Goal: Answer question/provide support

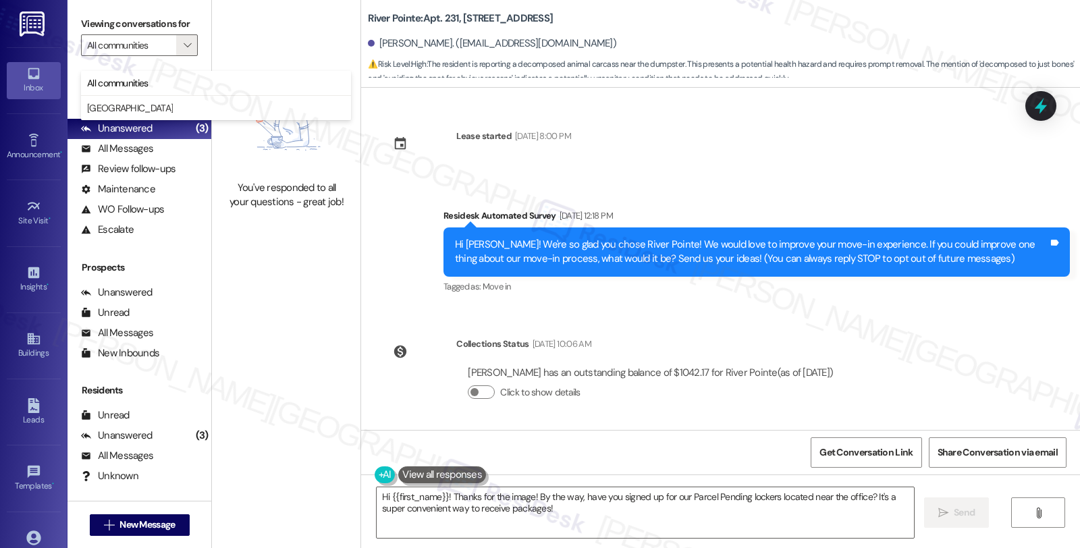
scroll to position [2044, 0]
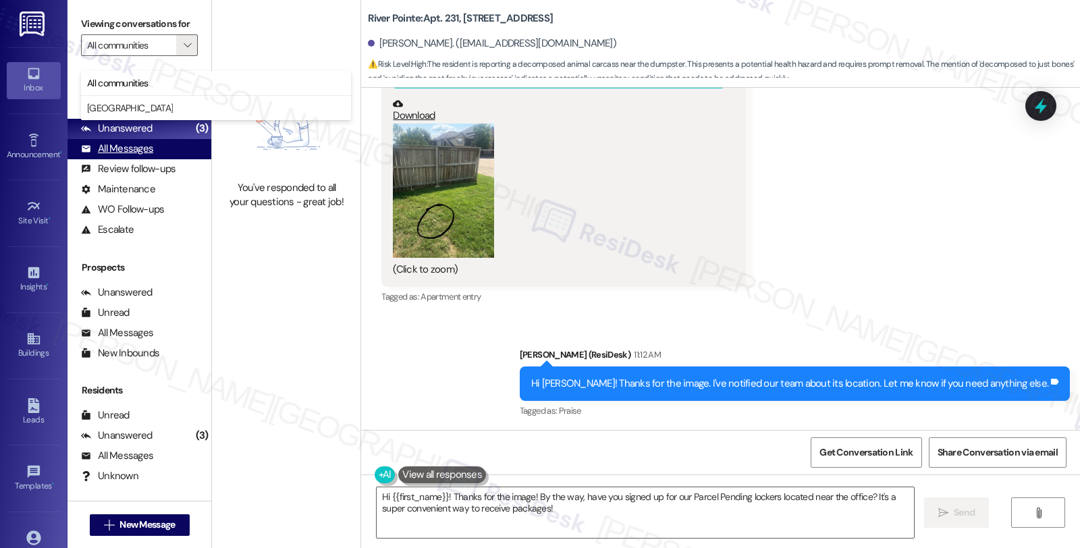
click at [131, 153] on div "All Messages (undefined)" at bounding box center [139, 149] width 144 height 20
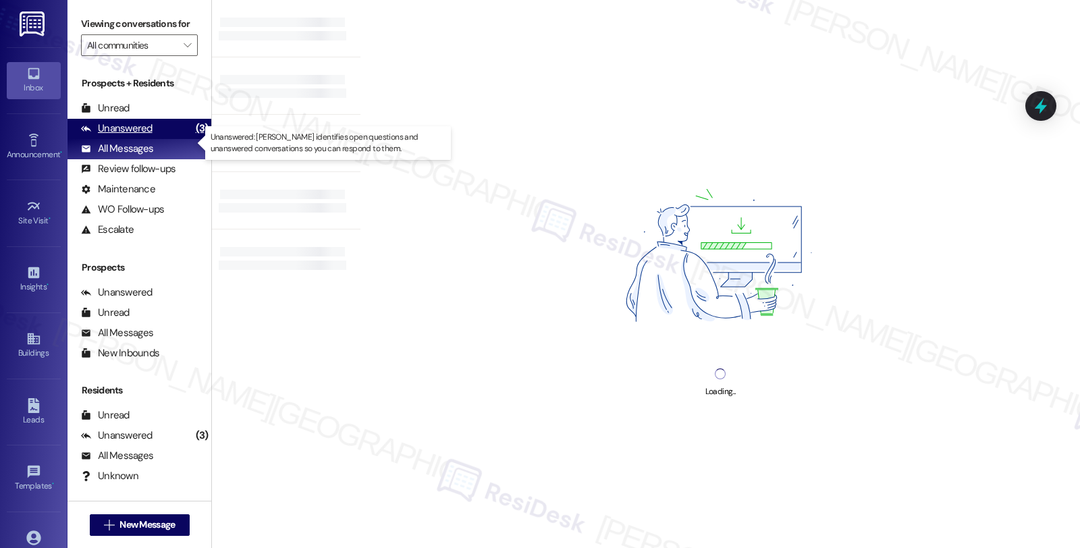
click at [130, 136] on div "Unanswered" at bounding box center [117, 128] width 72 height 14
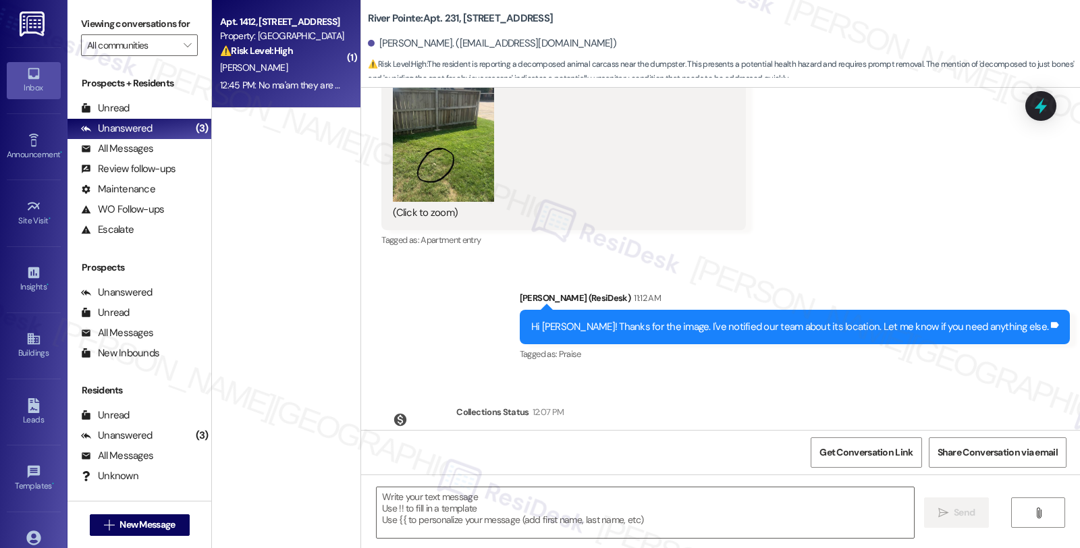
type textarea "Fetching suggested responses. Please feel free to read through the conversation…"
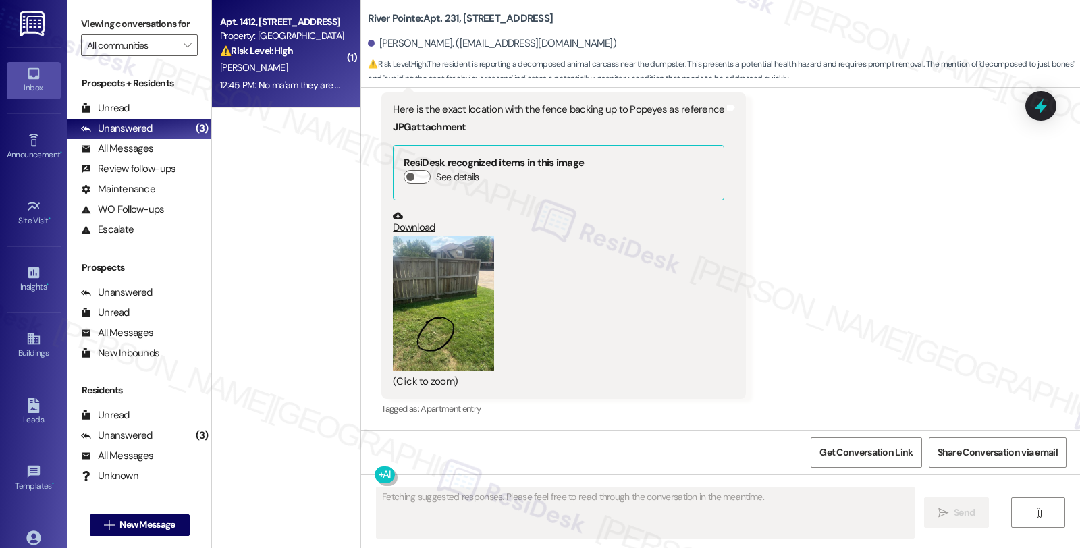
scroll to position [1806, 0]
click at [308, 57] on div "⚠️ Risk Level: High The resident reports multiple wasp nests on their balcony c…" at bounding box center [282, 51] width 125 height 14
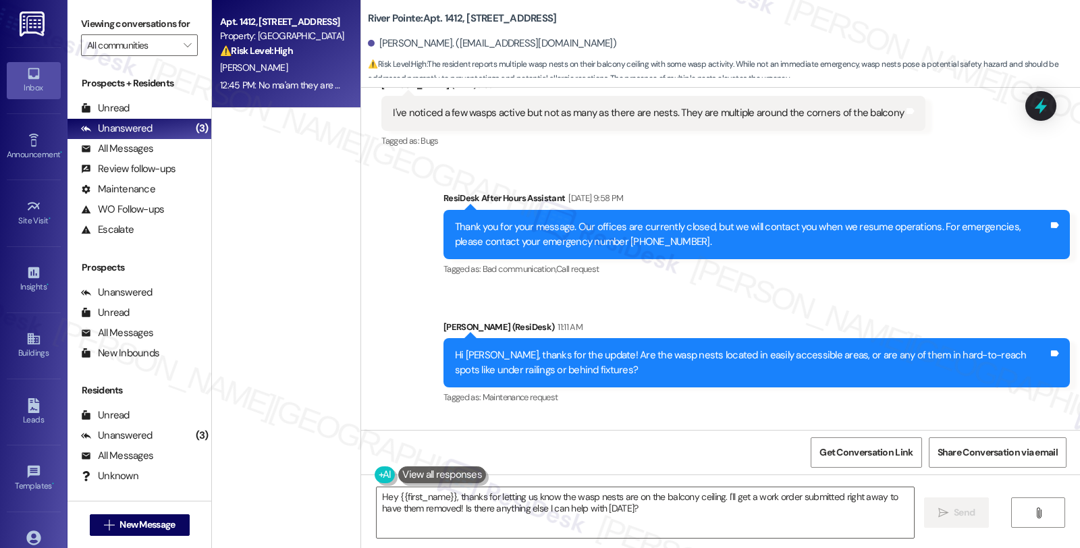
scroll to position [1058, 0]
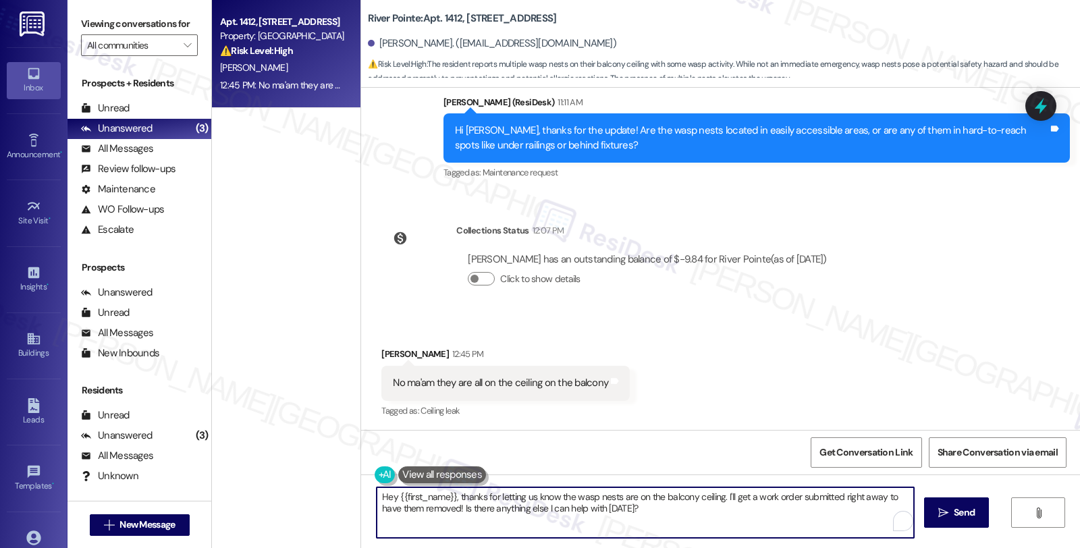
drag, startPoint x: 265, startPoint y: 499, endPoint x: 210, endPoint y: 489, distance: 56.4
click at [212, 489] on div "Apt. 1412, [STREET_ADDRESS] Property: River Pointe ⚠️ Risk Level: High The resi…" at bounding box center [646, 274] width 868 height 548
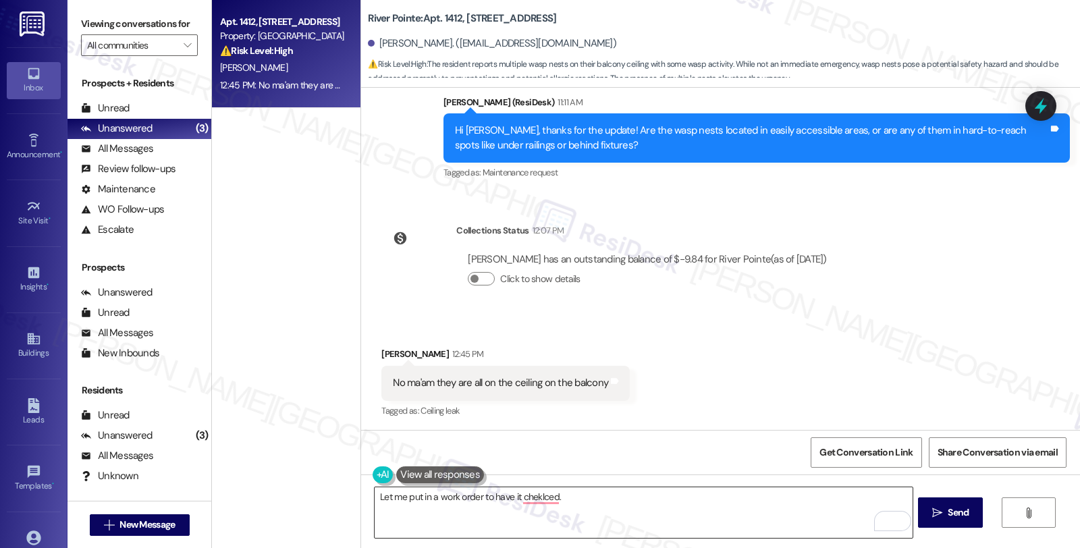
click at [612, 490] on textarea "Let me put in a work order to have it cheklced." at bounding box center [643, 512] width 537 height 51
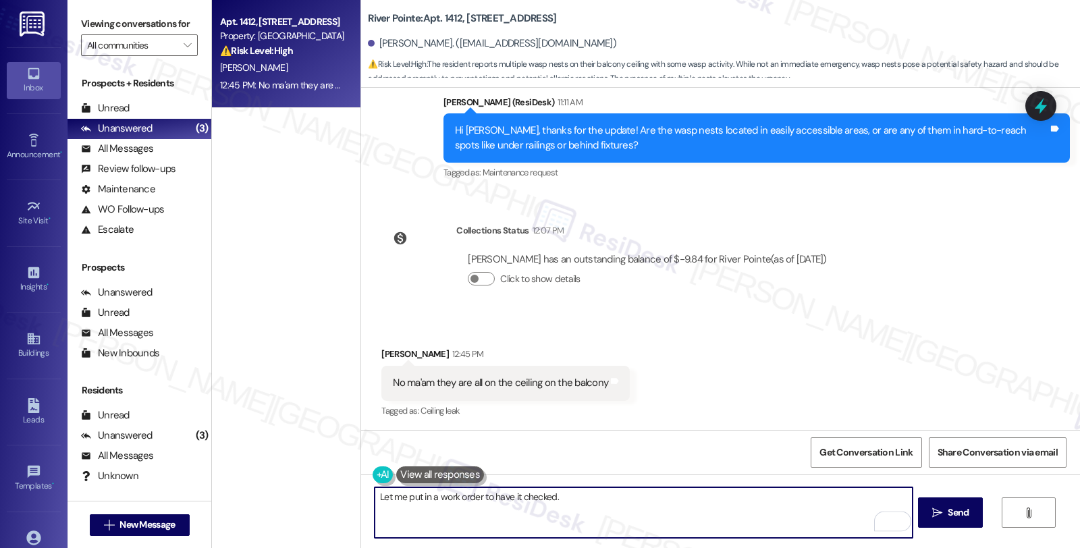
click at [584, 502] on textarea "Let me put in a work order to have it checked." at bounding box center [643, 512] width 537 height 51
paste textarea "Do we have your permission to enter during your absence? Also, do you have pets…"
type textarea "Let me put in a work order to have it checked. Do we have your permission to en…"
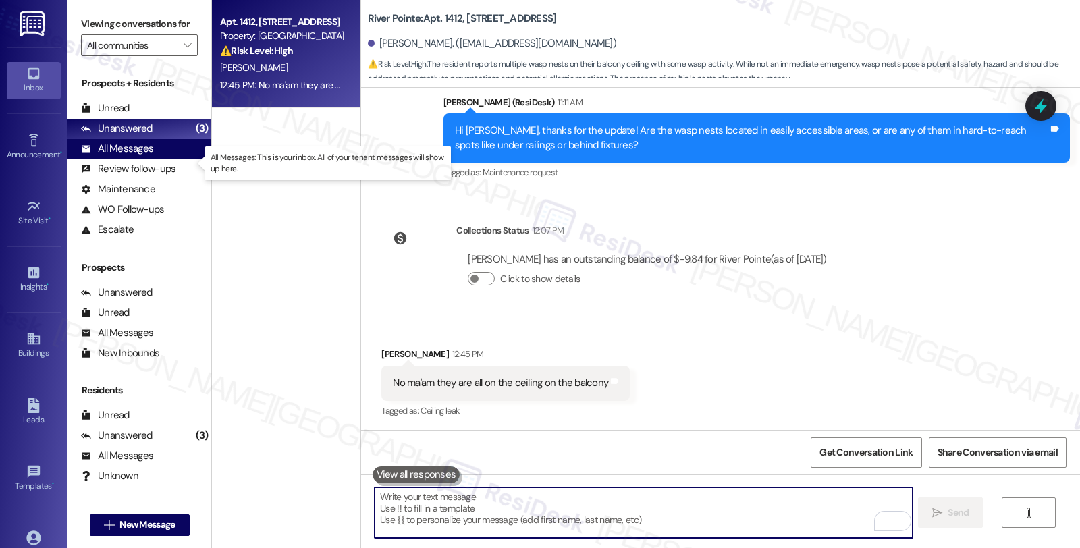
click at [124, 159] on div "All Messages (undefined)" at bounding box center [139, 149] width 144 height 20
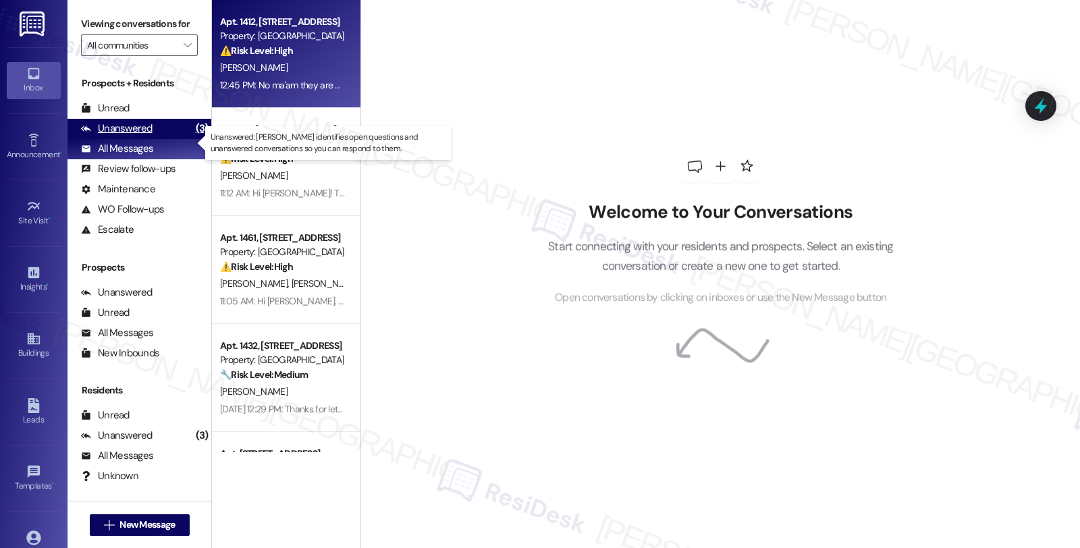
click at [133, 136] on div "Unanswered" at bounding box center [117, 128] width 72 height 14
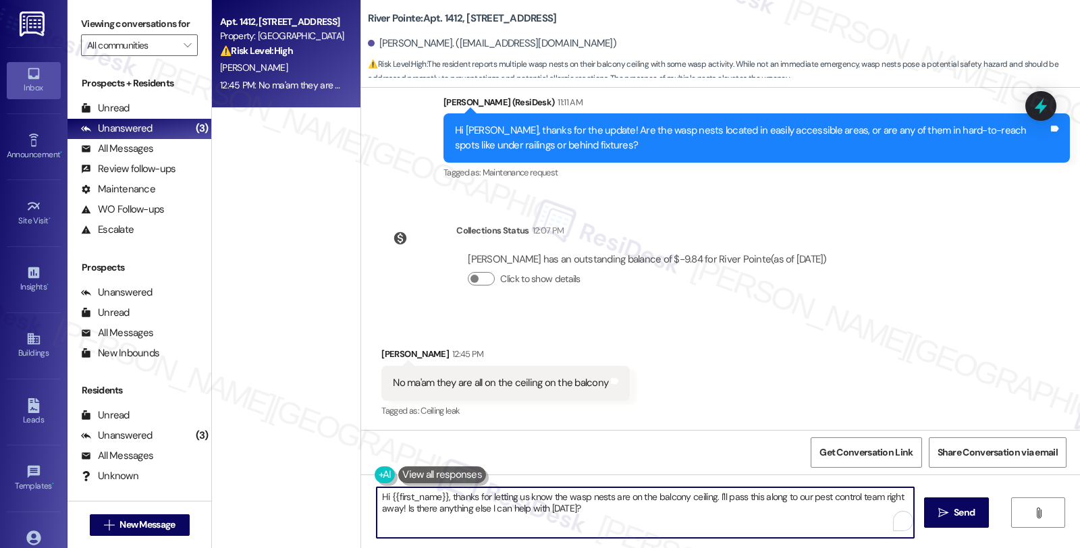
drag, startPoint x: 592, startPoint y: 502, endPoint x: 322, endPoint y: 481, distance: 270.9
click at [325, 482] on div "Apt. 1412, [STREET_ADDRESS] Property: River Pointe ⚠️ Risk Level: High The resi…" at bounding box center [646, 274] width 868 height 548
click at [591, 522] on textarea "Hi {{first_name}}, thanks for letting us know the wasp nests are on the balcony…" at bounding box center [645, 512] width 537 height 51
drag, startPoint x: 516, startPoint y: 496, endPoint x: 282, endPoint y: 454, distance: 237.9
click at [282, 454] on div "Apt. 1412, [STREET_ADDRESS] Property: River Pointe ⚠️ Risk Level: High The resi…" at bounding box center [646, 274] width 868 height 548
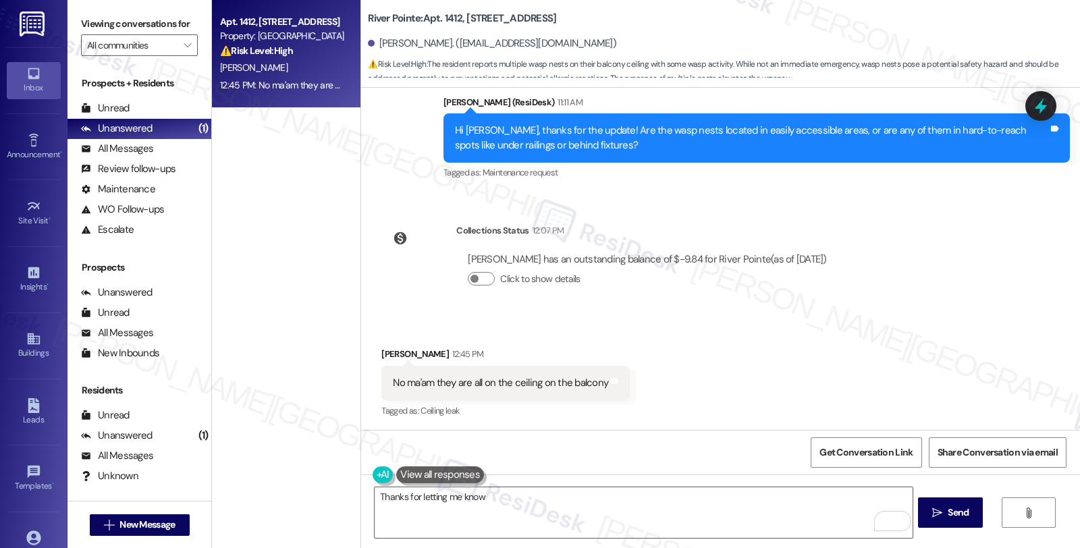
click at [985, 346] on div "Received via SMS [PERSON_NAME] 12:45 PM No ma'am they are all on the ceiling on…" at bounding box center [720, 374] width 719 height 114
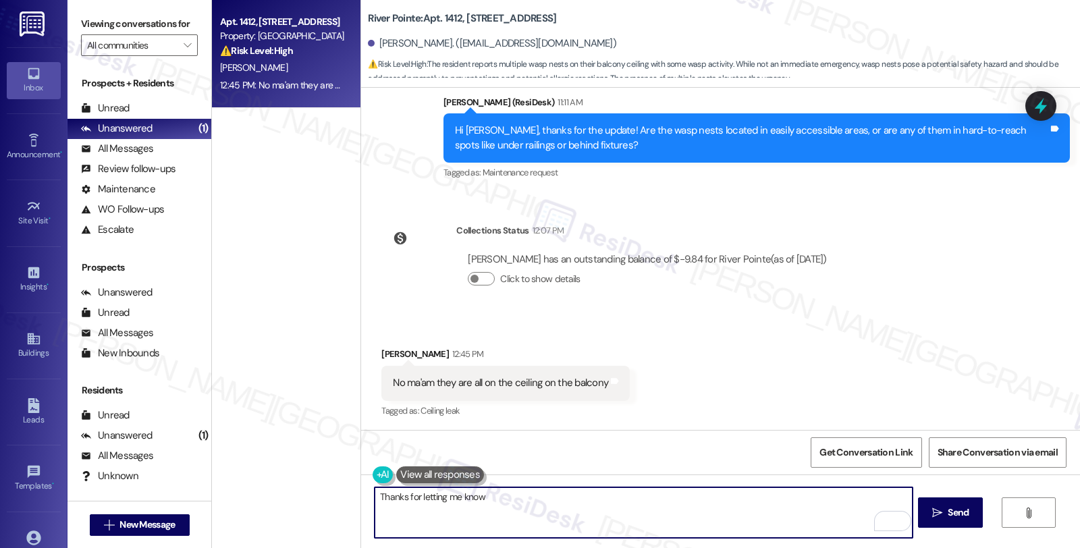
click at [531, 503] on textarea "Thanks for letting me know" at bounding box center [643, 512] width 537 height 51
drag, startPoint x: 530, startPoint y: 502, endPoint x: 318, endPoint y: 504, distance: 212.0
click at [318, 504] on div "Apt. 1412, [STREET_ADDRESS] Property: River Pointe ⚠️ Risk Level: High The resi…" at bounding box center [646, 274] width 868 height 548
paste textarea "Do we have your permission to enter during your absence? Also, do you have pets…"
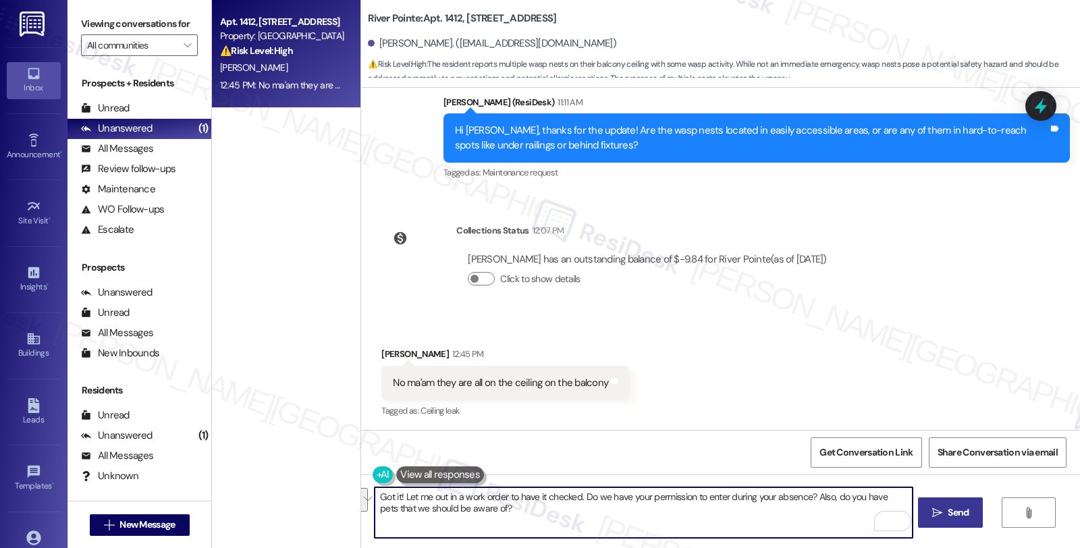
type textarea "Got it! Let me out in a work order to have it checked. Do we have your permissi…"
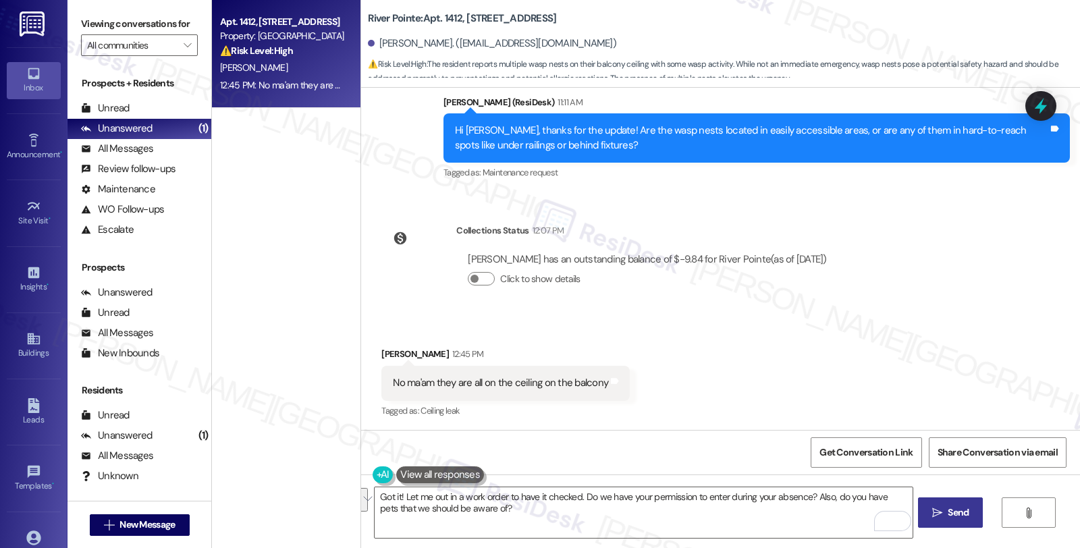
click at [956, 514] on span "Send" at bounding box center [958, 513] width 21 height 14
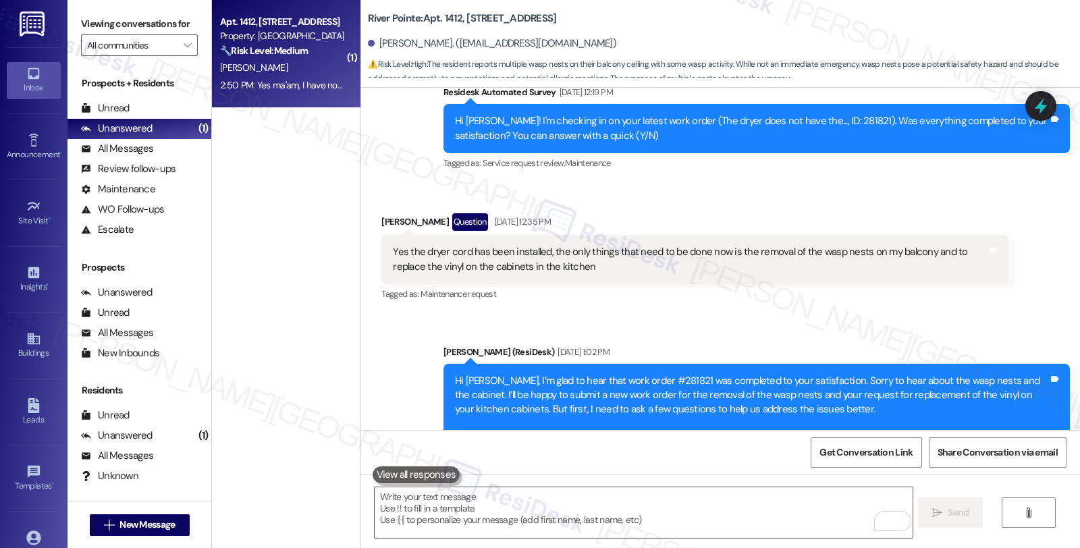
scroll to position [361, 0]
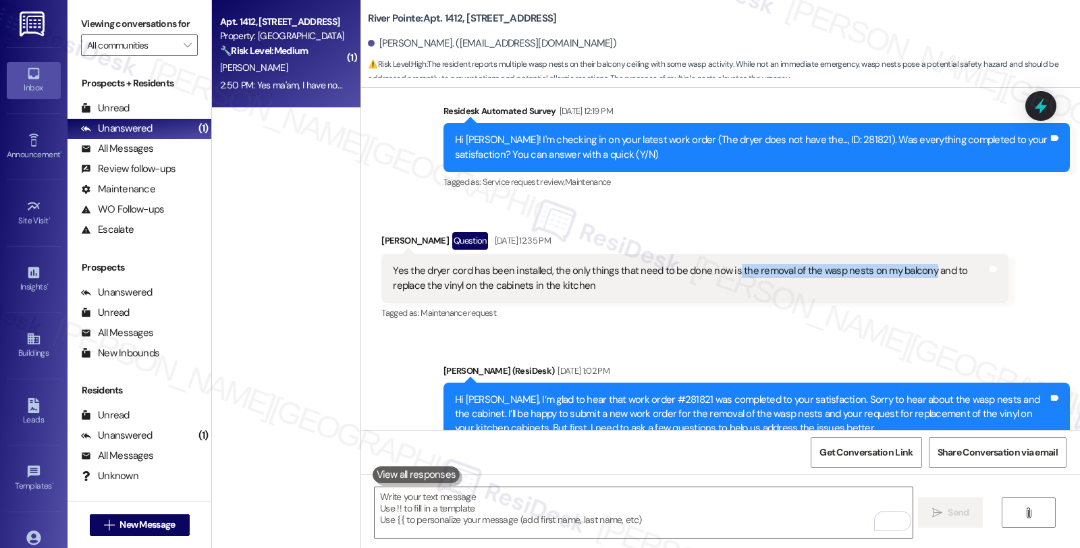
drag, startPoint x: 722, startPoint y: 271, endPoint x: 915, endPoint y: 271, distance: 193.0
click at [915, 271] on div "Yes the dryer cord has been installed, the only things that need to be done now…" at bounding box center [689, 278] width 593 height 29
copy div "the removal of the wasp nests on my balcony"
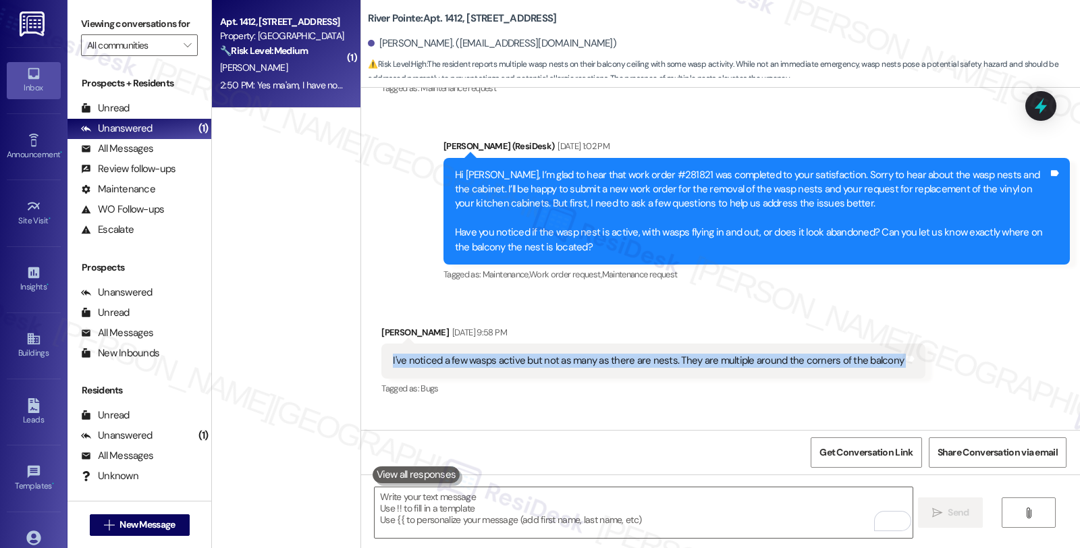
drag, startPoint x: 383, startPoint y: 360, endPoint x: 961, endPoint y: 363, distance: 578.5
click at [968, 363] on div "Received via SMS [PERSON_NAME] [DATE] 9:58 PM I've noticed a few wasps active b…" at bounding box center [720, 352] width 719 height 114
copy div "I've noticed a few wasps active but not as many as there are nests. They are mu…"
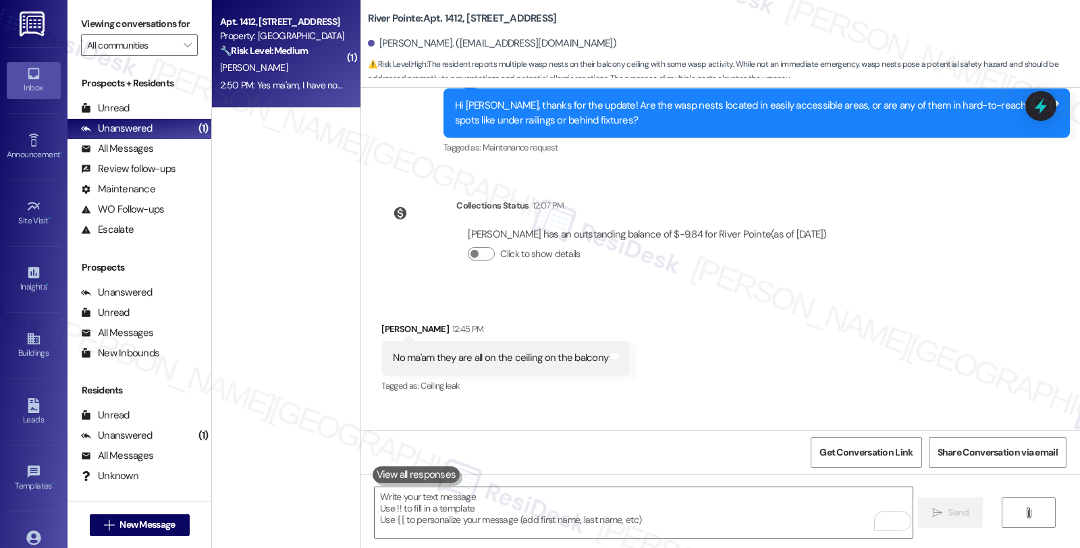
scroll to position [1111, 0]
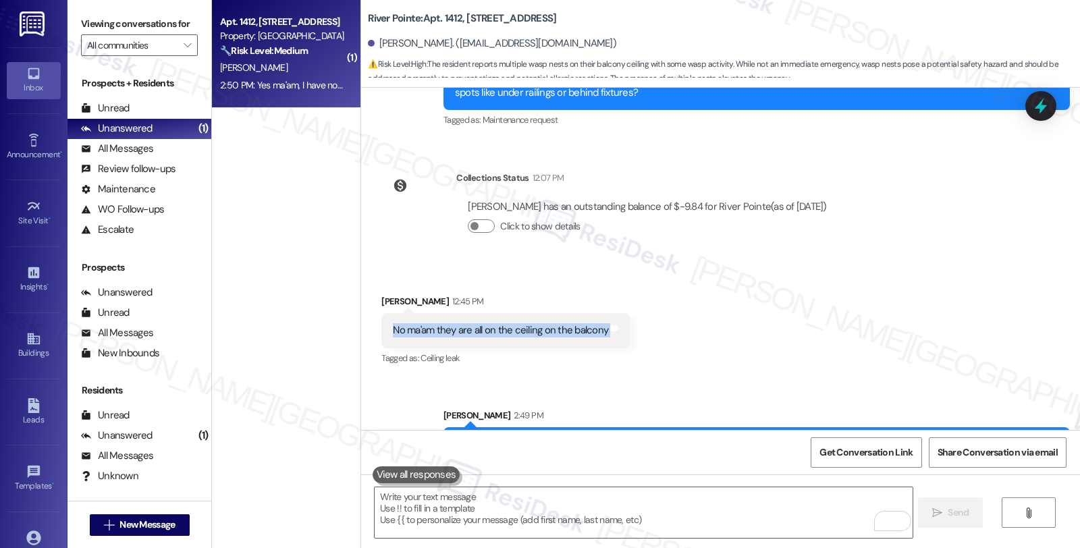
drag, startPoint x: 382, startPoint y: 327, endPoint x: 622, endPoint y: 327, distance: 240.3
click at [622, 327] on div "Received via SMS [PERSON_NAME] 12:45 PM No ma'am they are all on the ceiling on…" at bounding box center [505, 331] width 269 height 94
copy div "No ma'am they are all on the ceiling on the balcony Tags and notes"
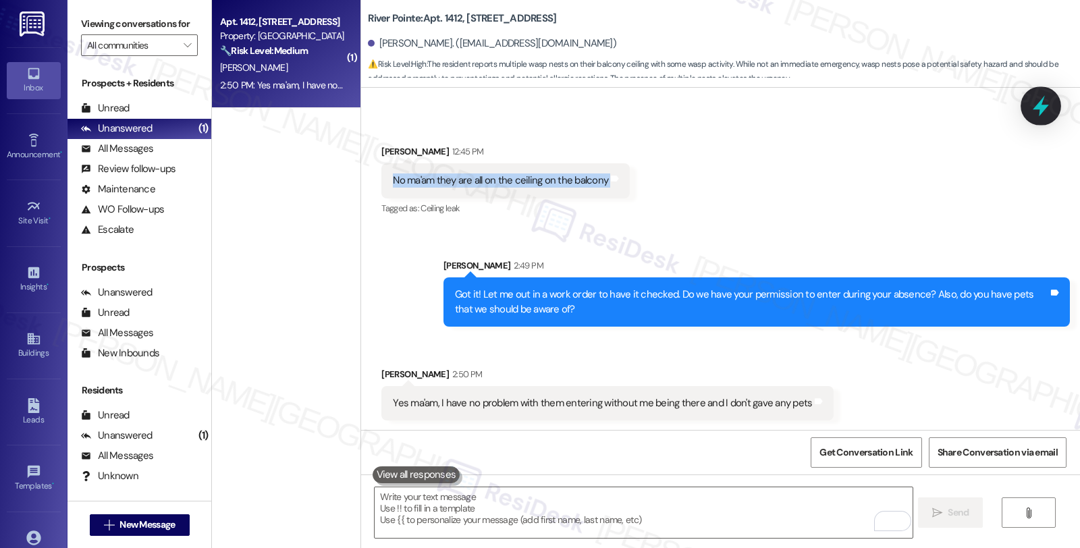
click at [1044, 111] on icon at bounding box center [1040, 105] width 23 height 23
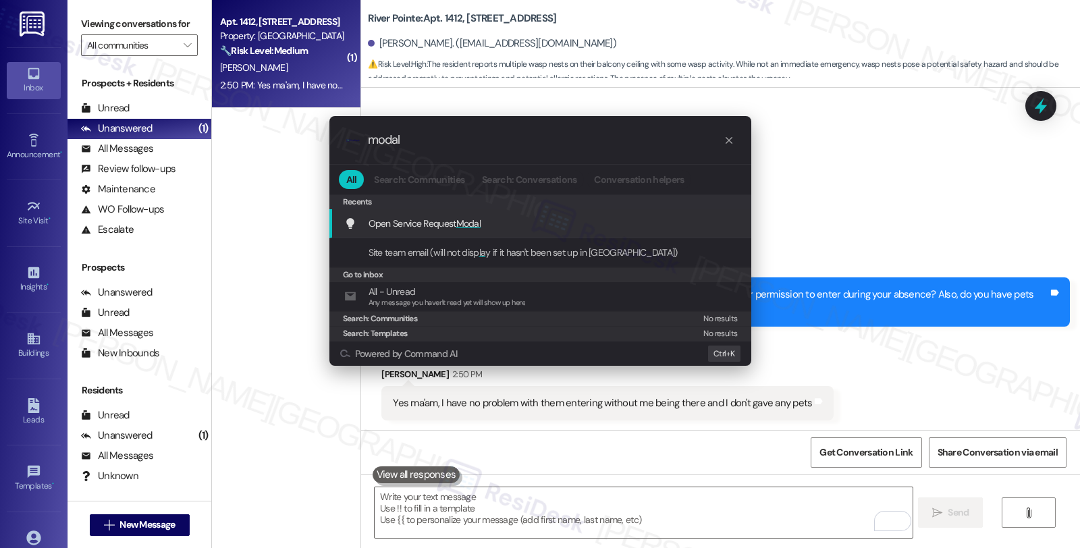
click at [412, 224] on span "Open Service Request Modal" at bounding box center [425, 223] width 113 height 12
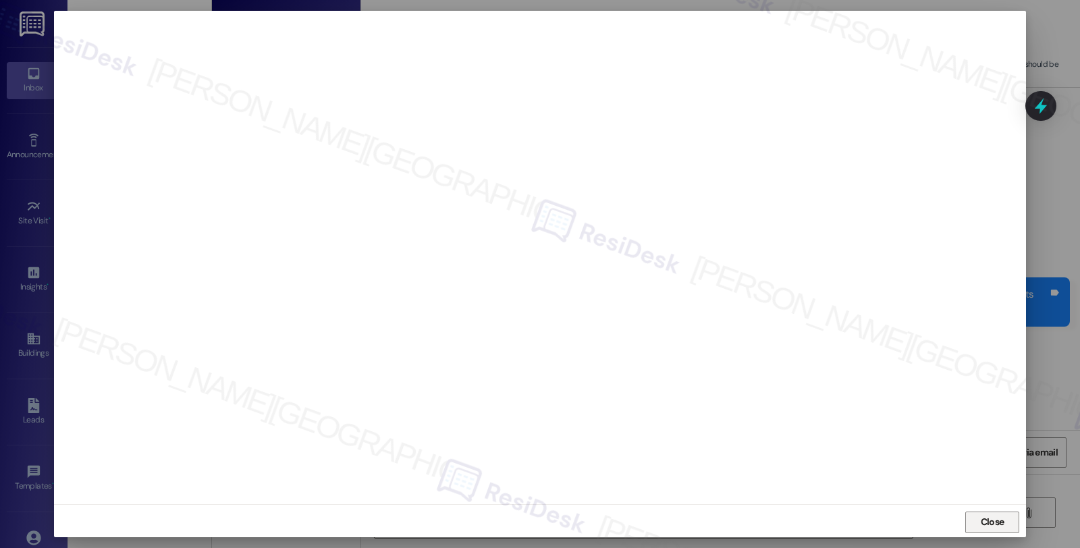
click at [1008, 531] on button "Close" at bounding box center [992, 523] width 54 height 22
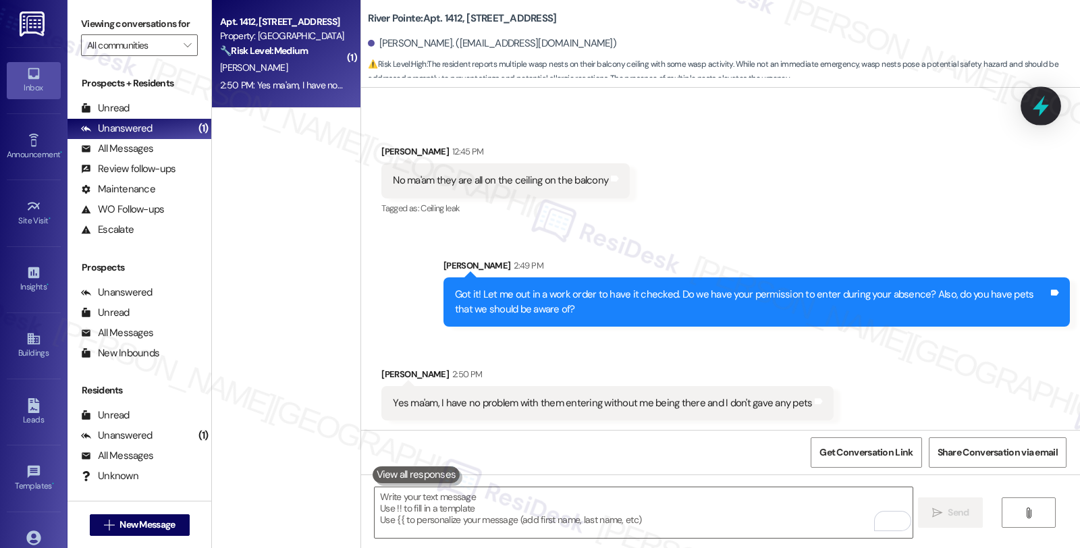
click at [1039, 105] on icon at bounding box center [1041, 106] width 16 height 21
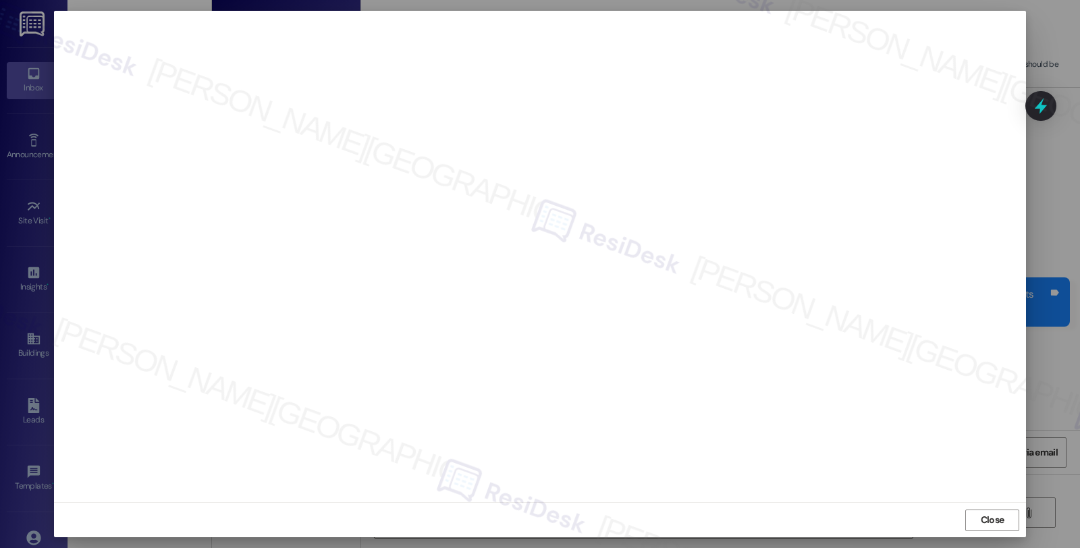
scroll to position [0, 0]
click at [990, 532] on span "Close" at bounding box center [992, 522] width 29 height 20
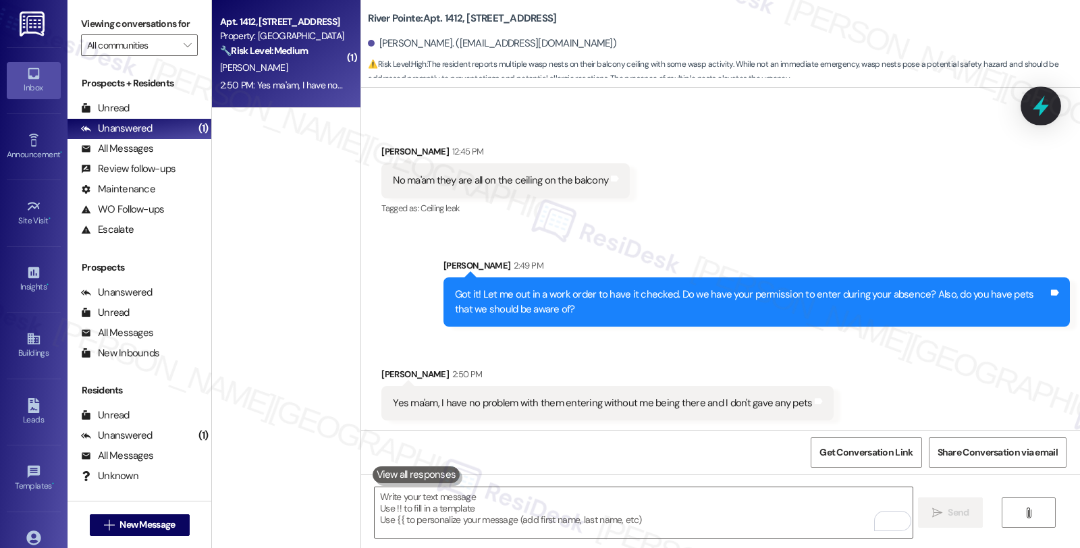
click at [1041, 106] on icon at bounding box center [1041, 106] width 16 height 21
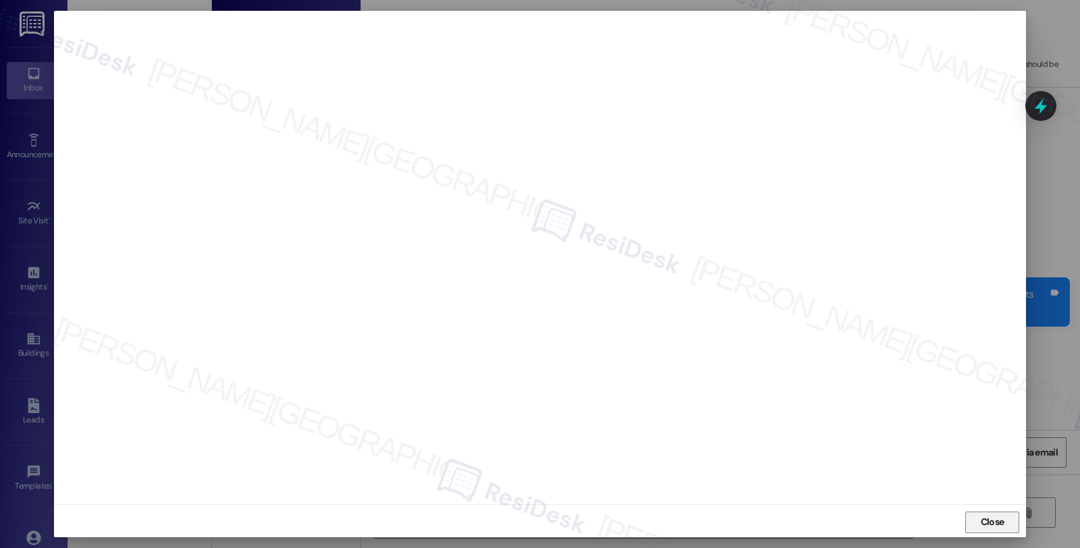
click at [991, 517] on span "Close" at bounding box center [993, 522] width 24 height 14
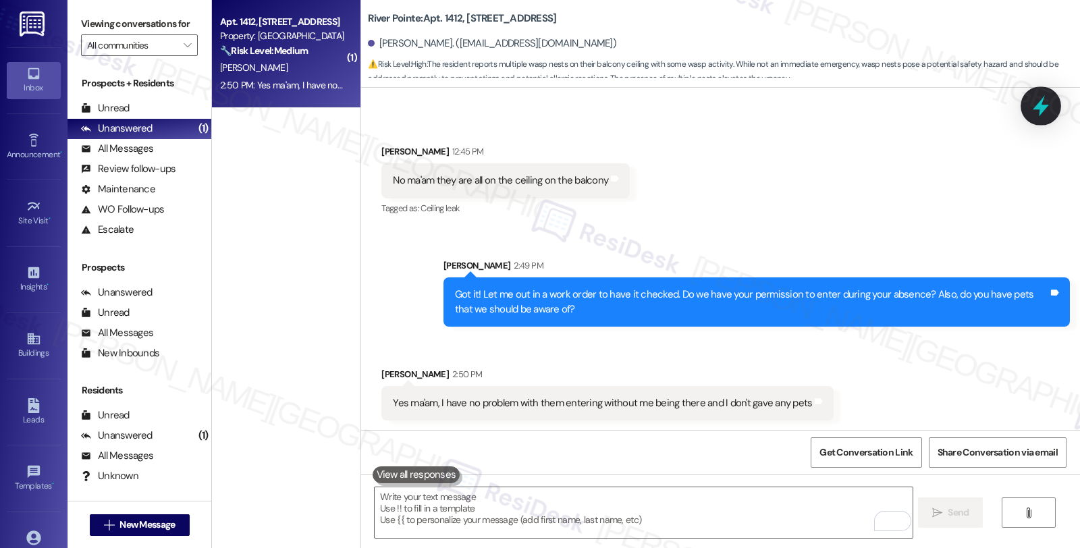
click at [1041, 101] on icon at bounding box center [1041, 106] width 16 height 21
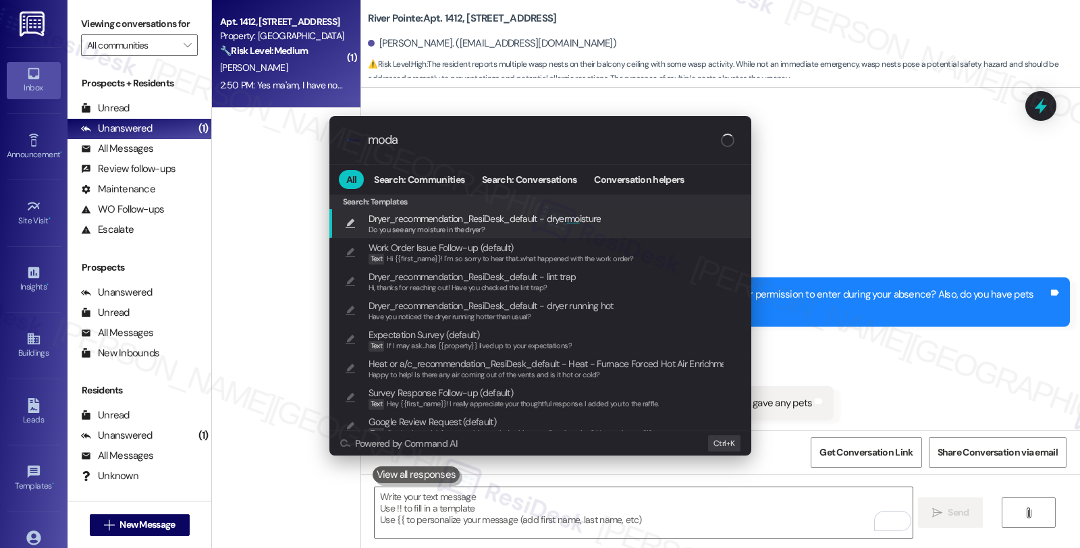
type input "modal"
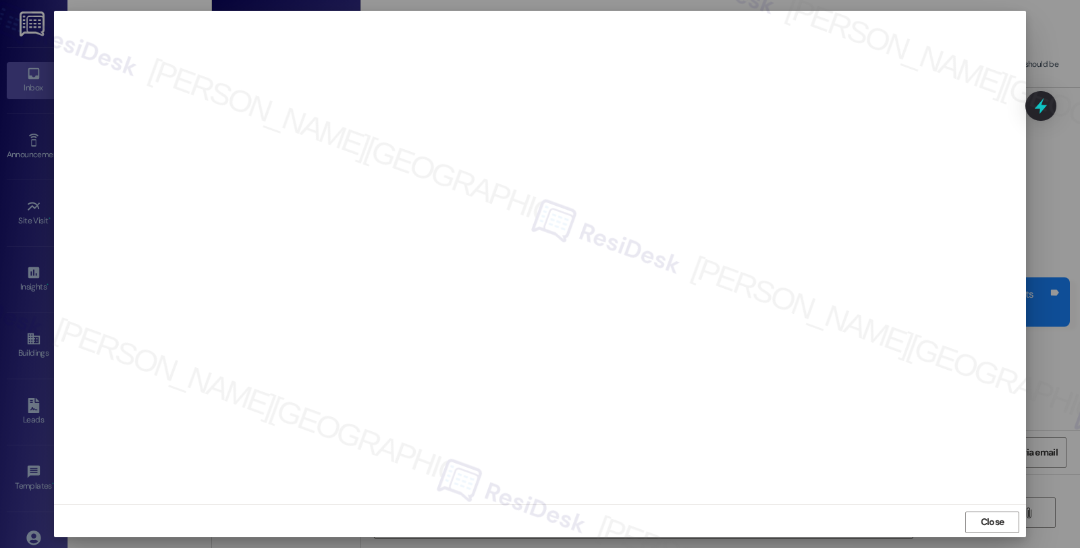
scroll to position [2, 0]
click at [981, 514] on span "Close" at bounding box center [993, 520] width 24 height 14
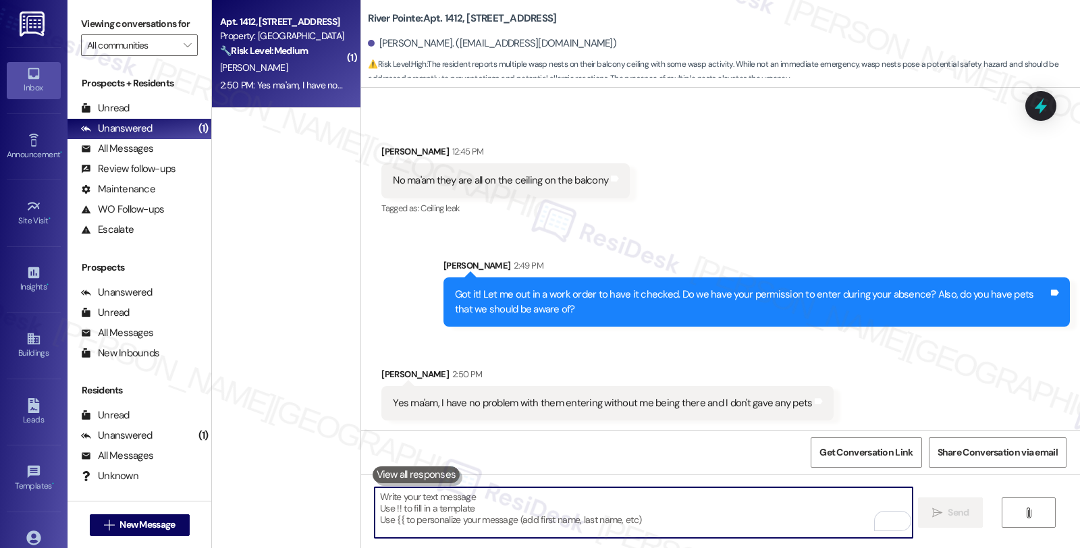
click at [513, 495] on textarea "To enrich screen reader interactions, please activate Accessibility in Grammarl…" at bounding box center [643, 512] width 537 height 51
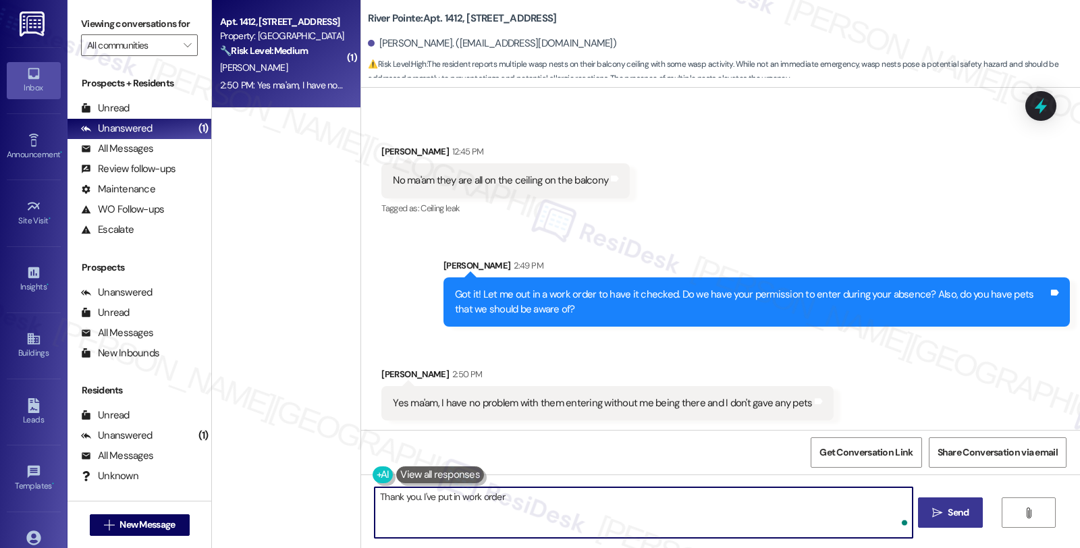
paste textarea "282894"
click at [495, 496] on textarea "Thank you. I've put in work order 282894" at bounding box center [643, 512] width 537 height 51
click at [550, 495] on textarea "Thank you. I've put in work order #282894" at bounding box center [643, 512] width 537 height 51
click at [686, 495] on textarea "Thank you. I've put in work order #282894 for pest control. Please let me" at bounding box center [643, 512] width 537 height 51
type textarea "Thank you. I've put in work order #282894 for pest control. Please let me know …"
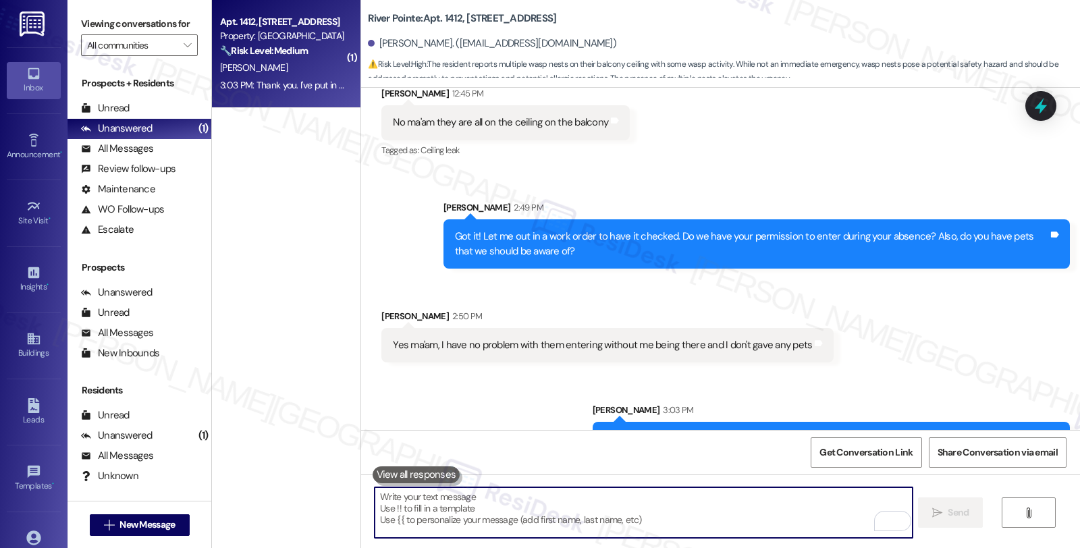
scroll to position [1355, 0]
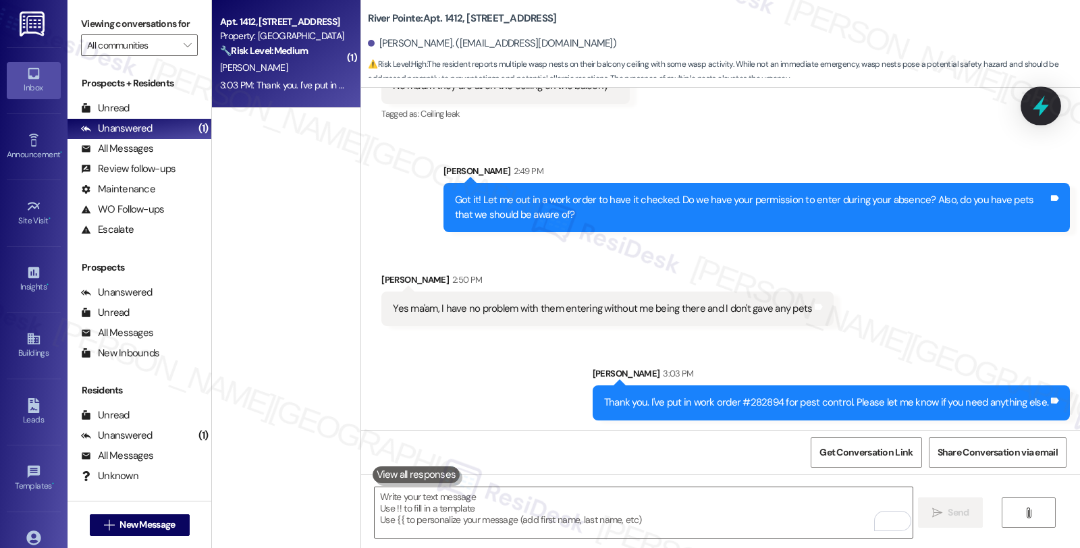
click at [1041, 94] on icon at bounding box center [1040, 105] width 23 height 23
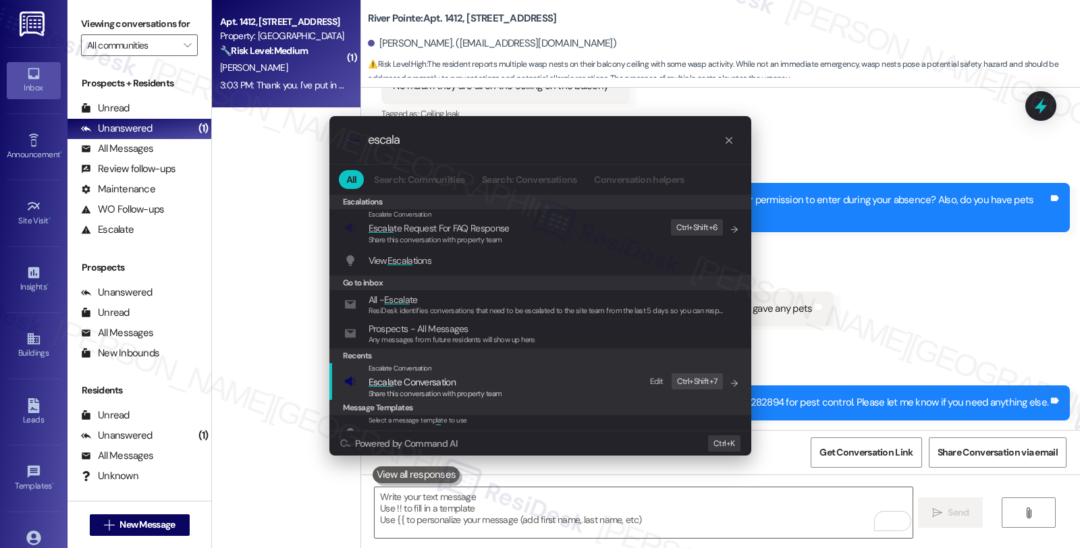
type input "escala"
click at [493, 379] on span "Escala te Conversation" at bounding box center [436, 382] width 134 height 15
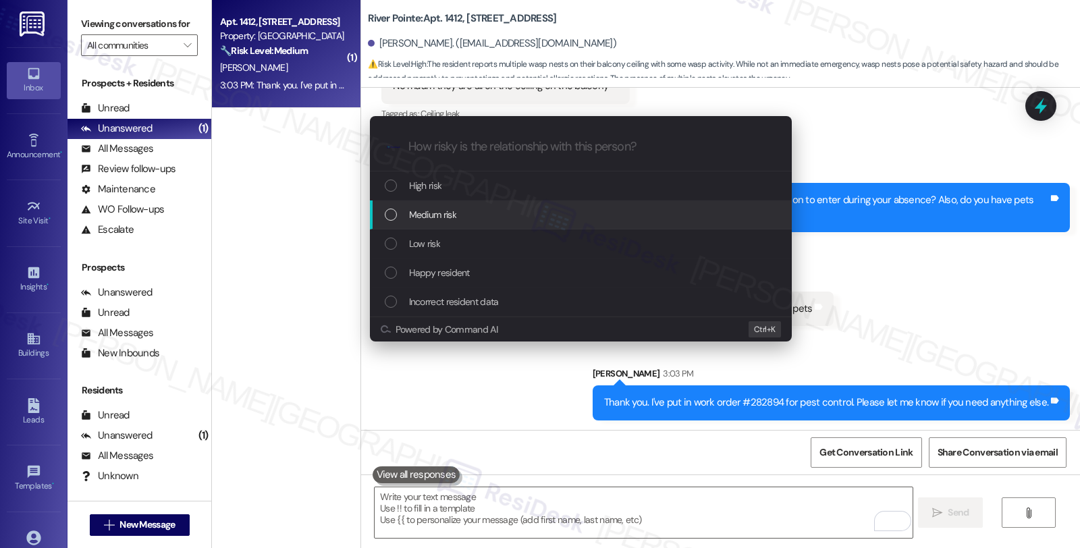
click at [479, 217] on div "Medium risk" at bounding box center [582, 214] width 395 height 15
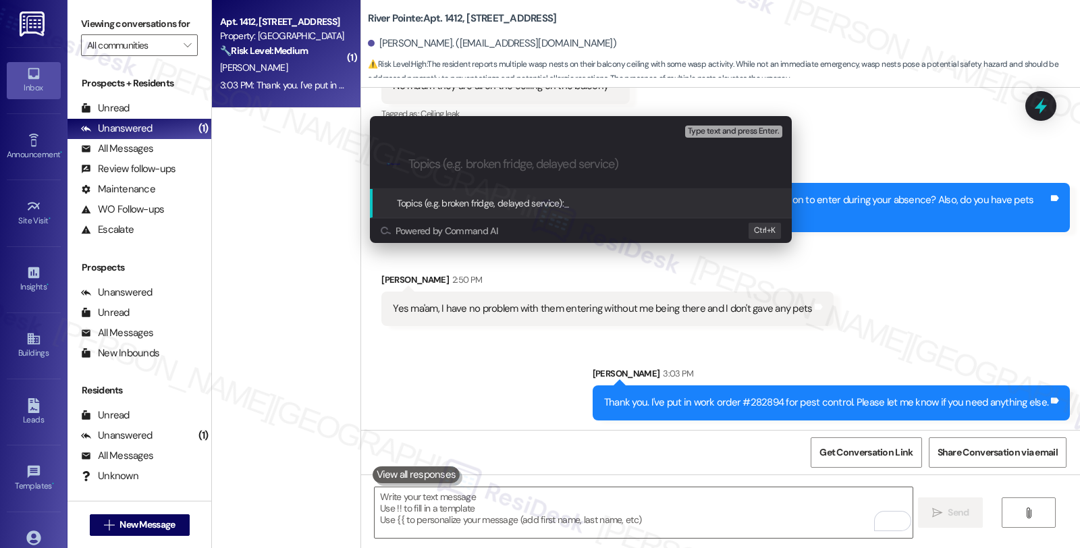
paste input "282894"
click at [412, 161] on input "282894 (Pest control - wasp)" at bounding box center [586, 164] width 356 height 14
paste input "Work Order Filed by ResiDesk - WO #"
type input "Work Order Filed by ResiDesk - WO #282894 (Pest control - wasp)"
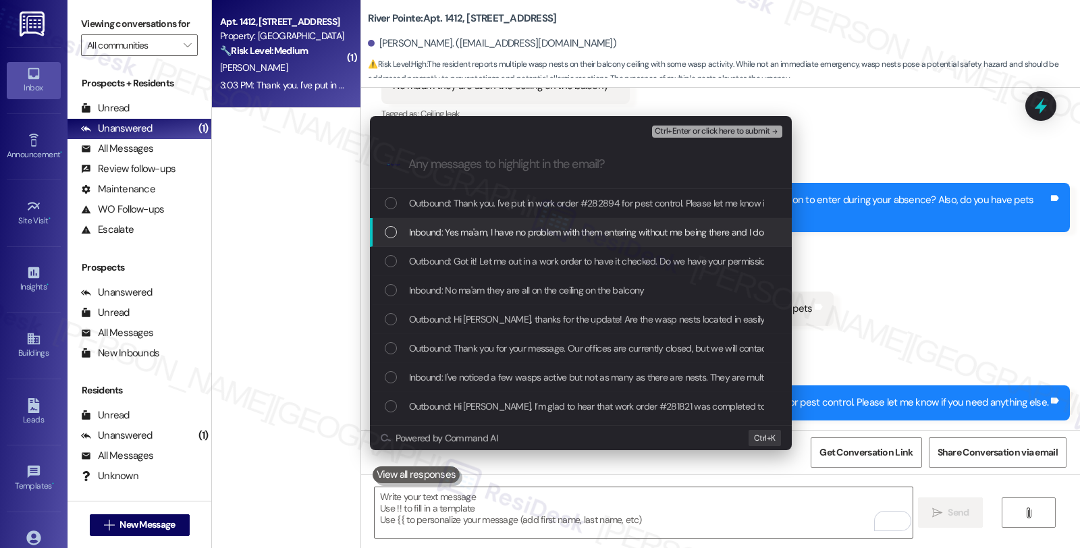
click at [473, 233] on span "Inbound: Yes ma'am, I have no problem with them entering without me being there…" at bounding box center [619, 232] width 421 height 15
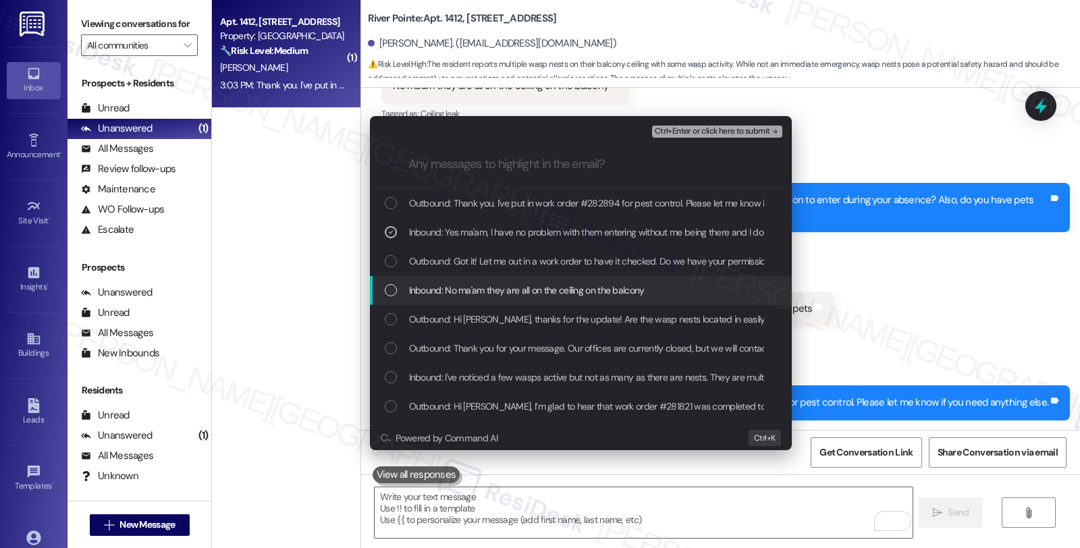
click at [461, 285] on span "Inbound: No ma'am they are all on the ceiling on the balcony" at bounding box center [527, 290] width 236 height 15
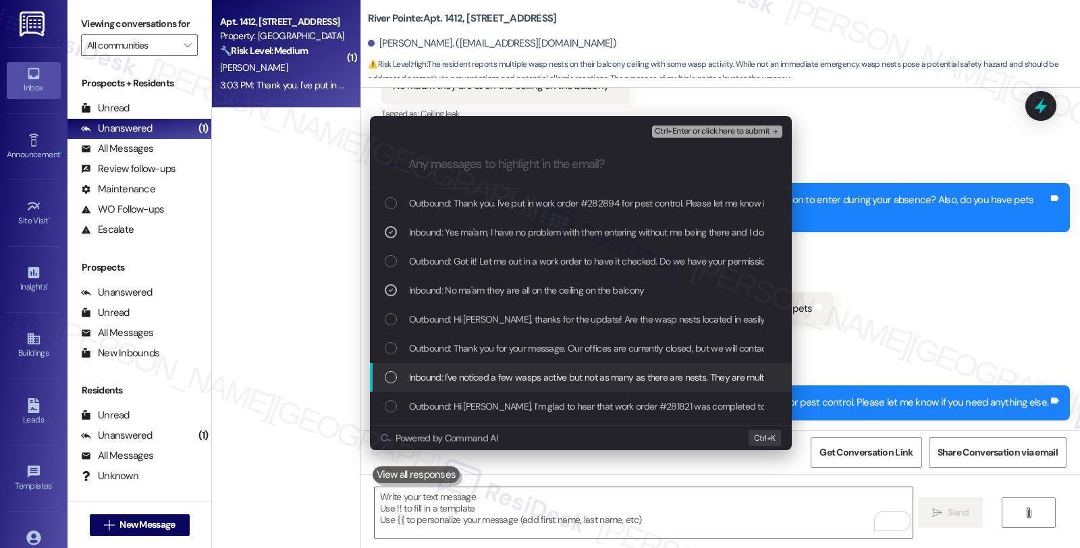
click at [455, 379] on span "Inbound: I've noticed a few wasps active but not as many as there are nests. Th…" at bounding box center [661, 377] width 505 height 15
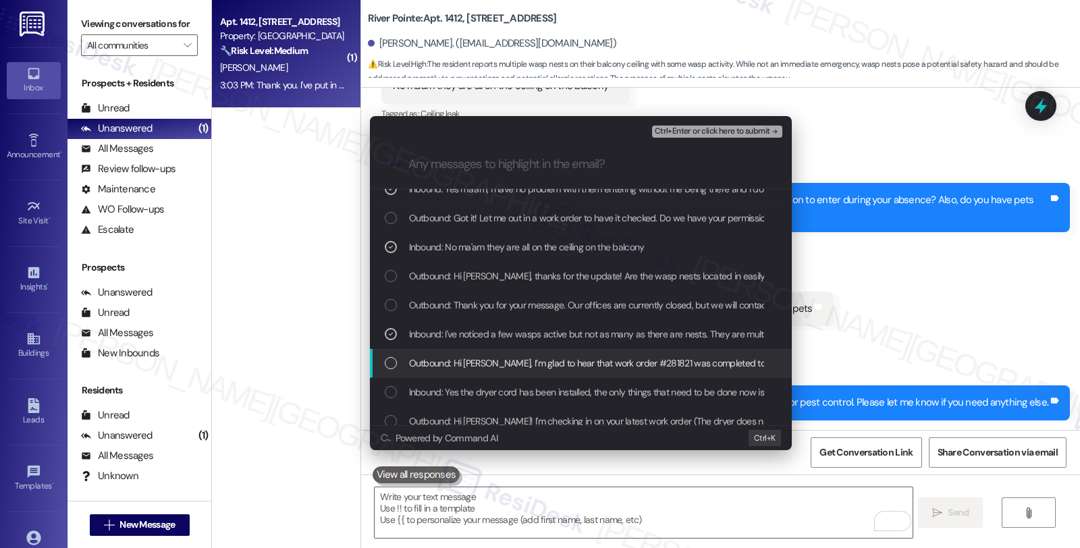
scroll to position [75, 0]
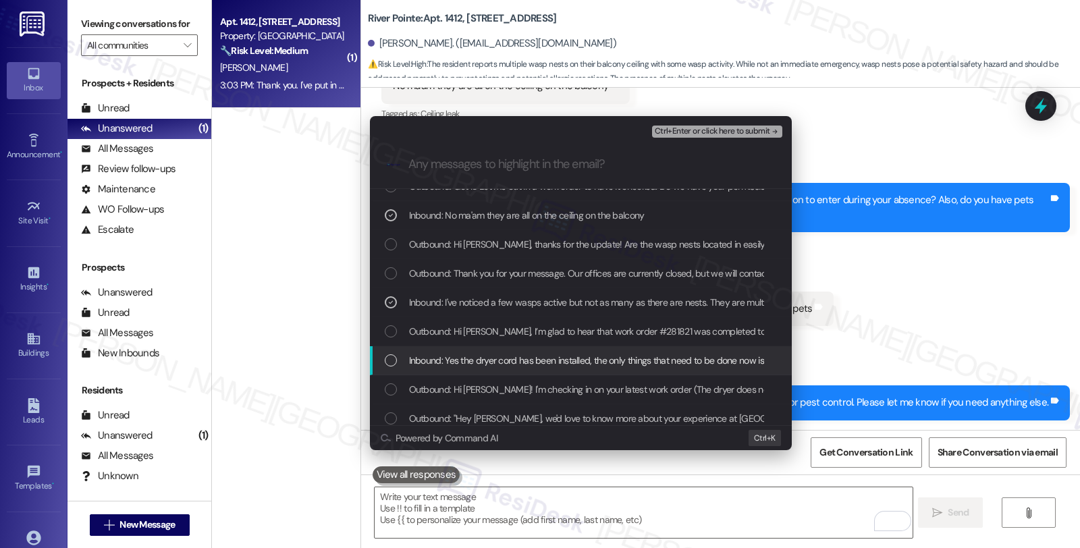
click at [473, 362] on span "Inbound: Yes the dryer cord has been installed, the only things that need to be…" at bounding box center [783, 360] width 749 height 15
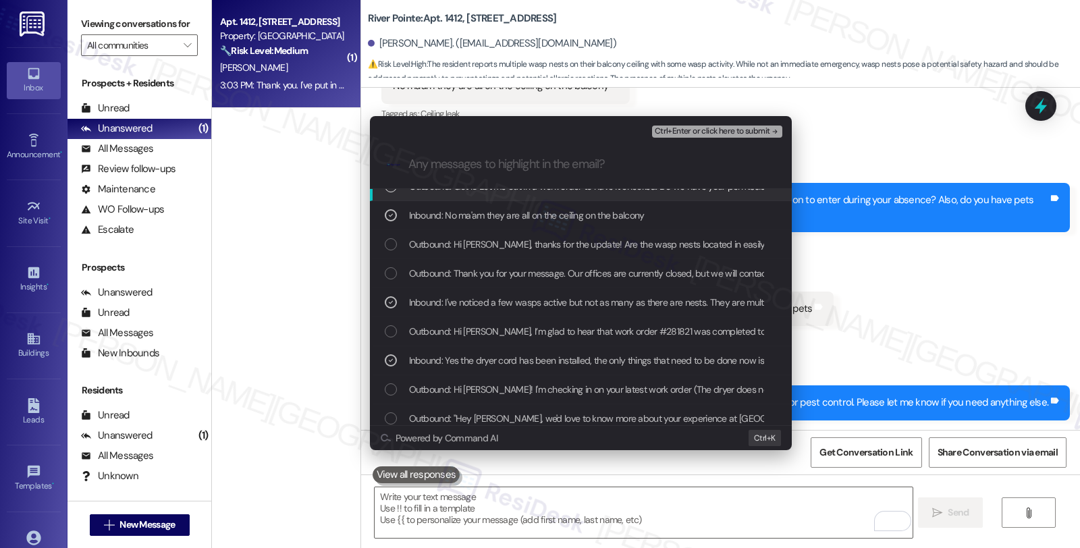
click at [728, 132] on span "Ctrl+Enter or click here to submit" at bounding box center [712, 131] width 115 height 9
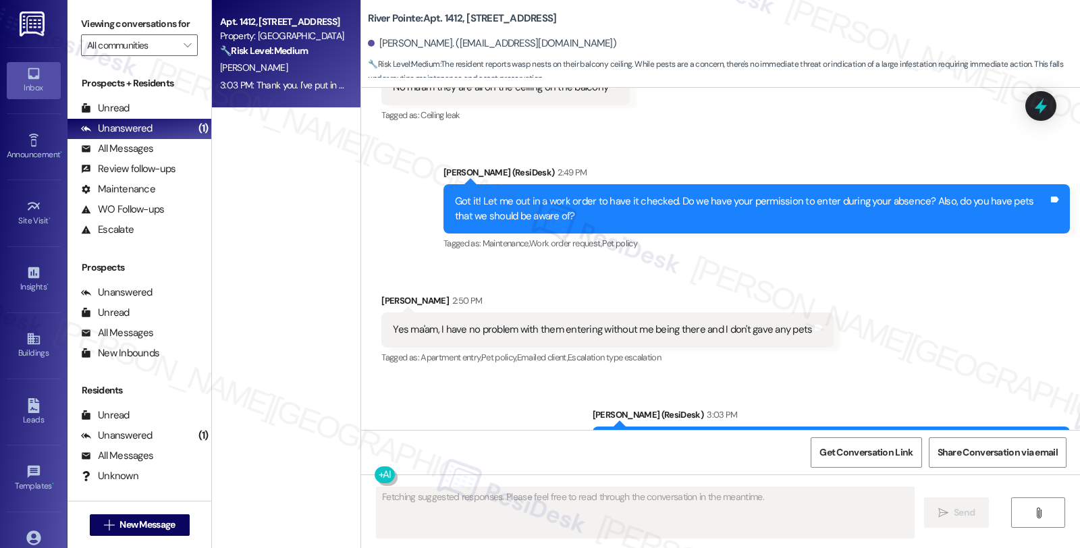
scroll to position [1415, 0]
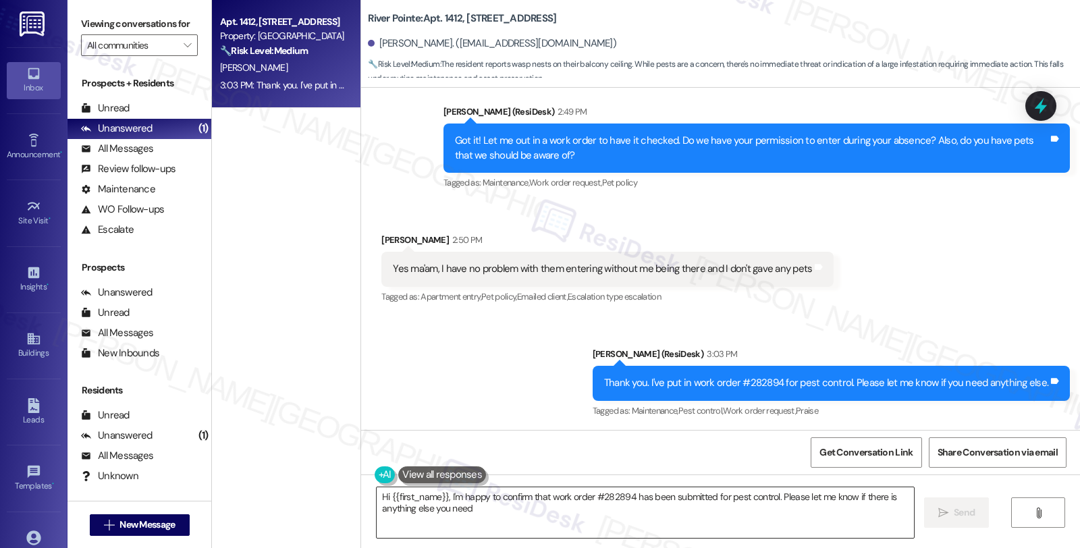
type textarea "Hi {{first_name}}, I'm happy to confirm that work order #282894 has been submit…"
